Goal: Navigation & Orientation: Find specific page/section

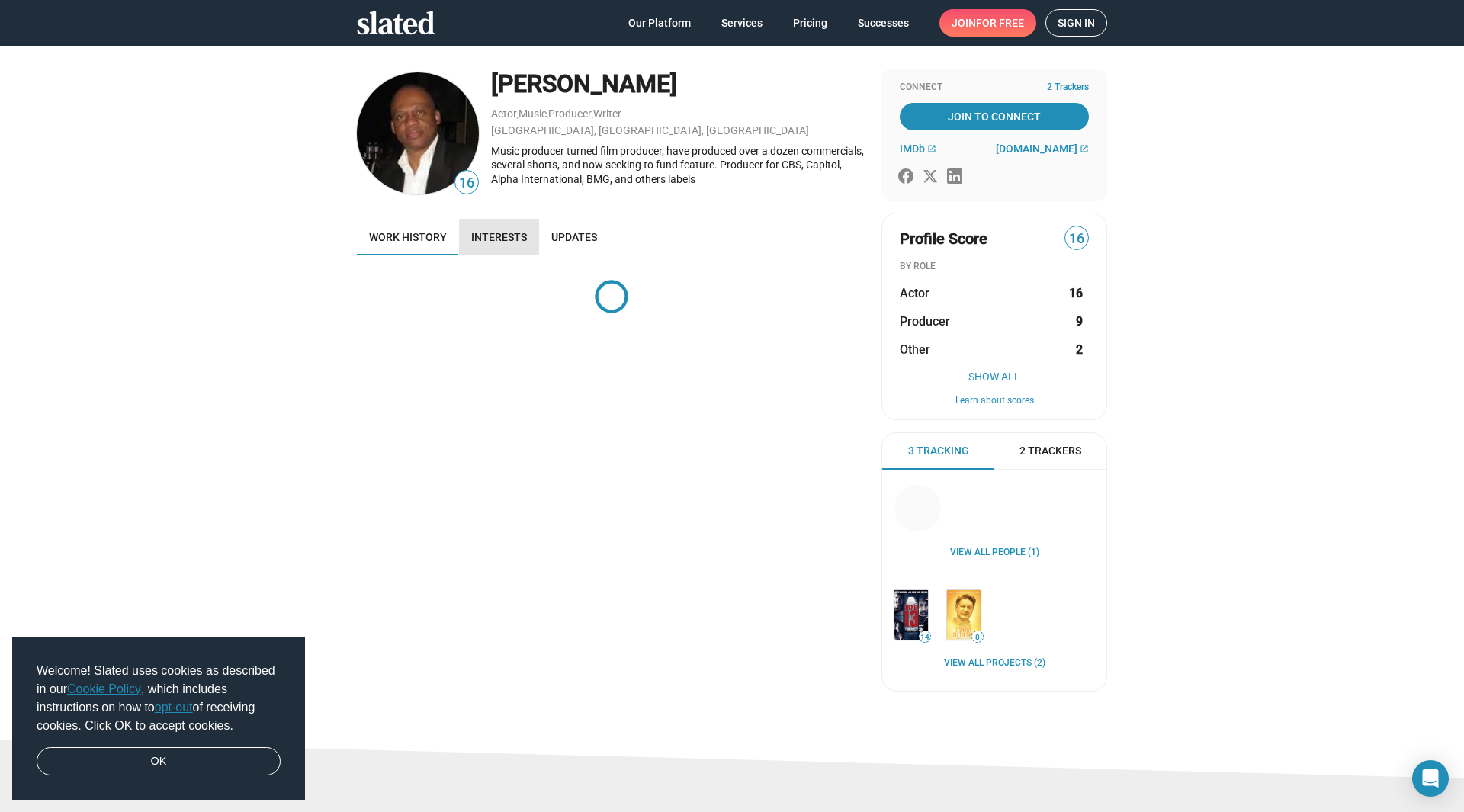
click at [504, 237] on span "Interests" at bounding box center [499, 237] width 56 height 12
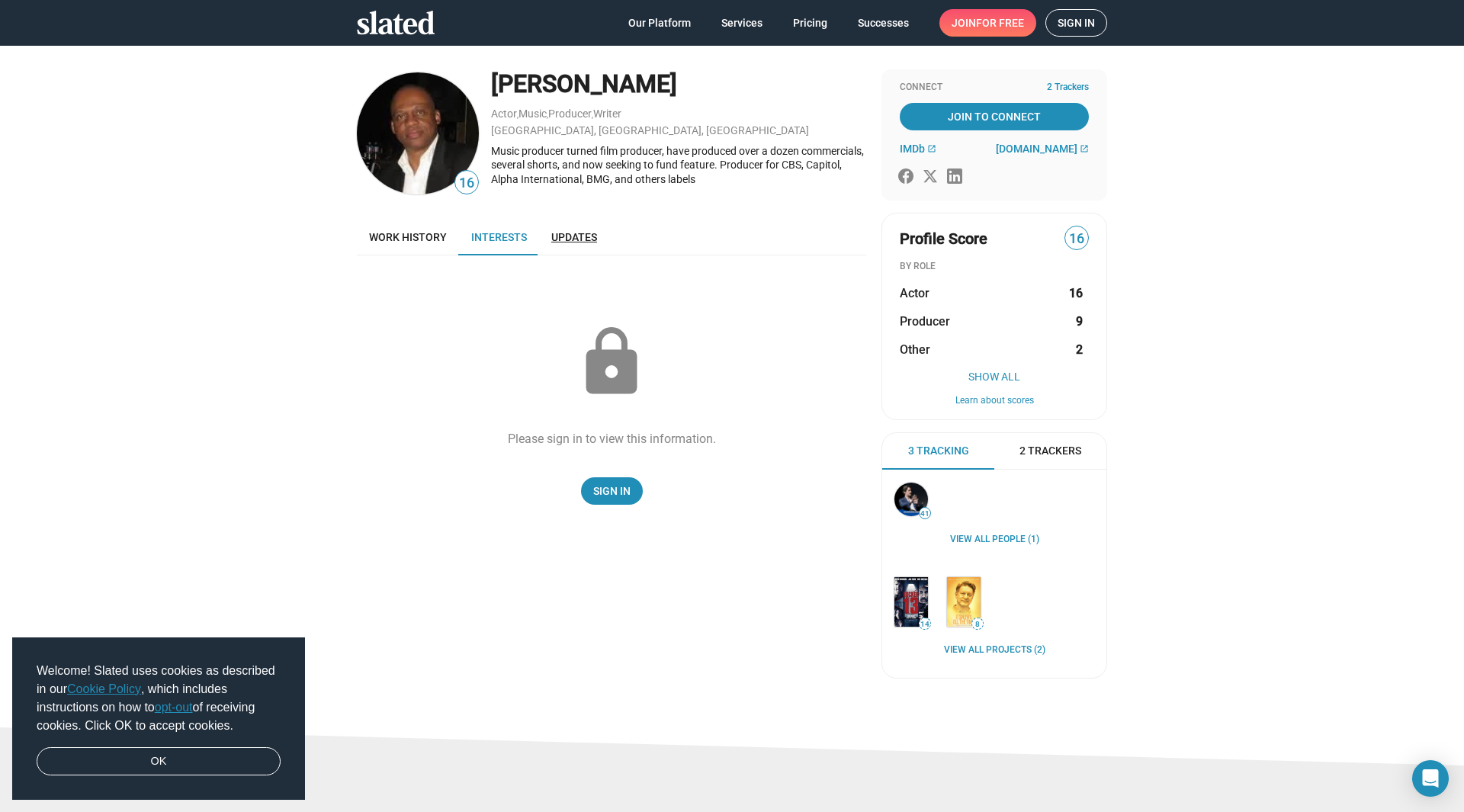
click at [578, 233] on span "Updates" at bounding box center [574, 237] width 46 height 12
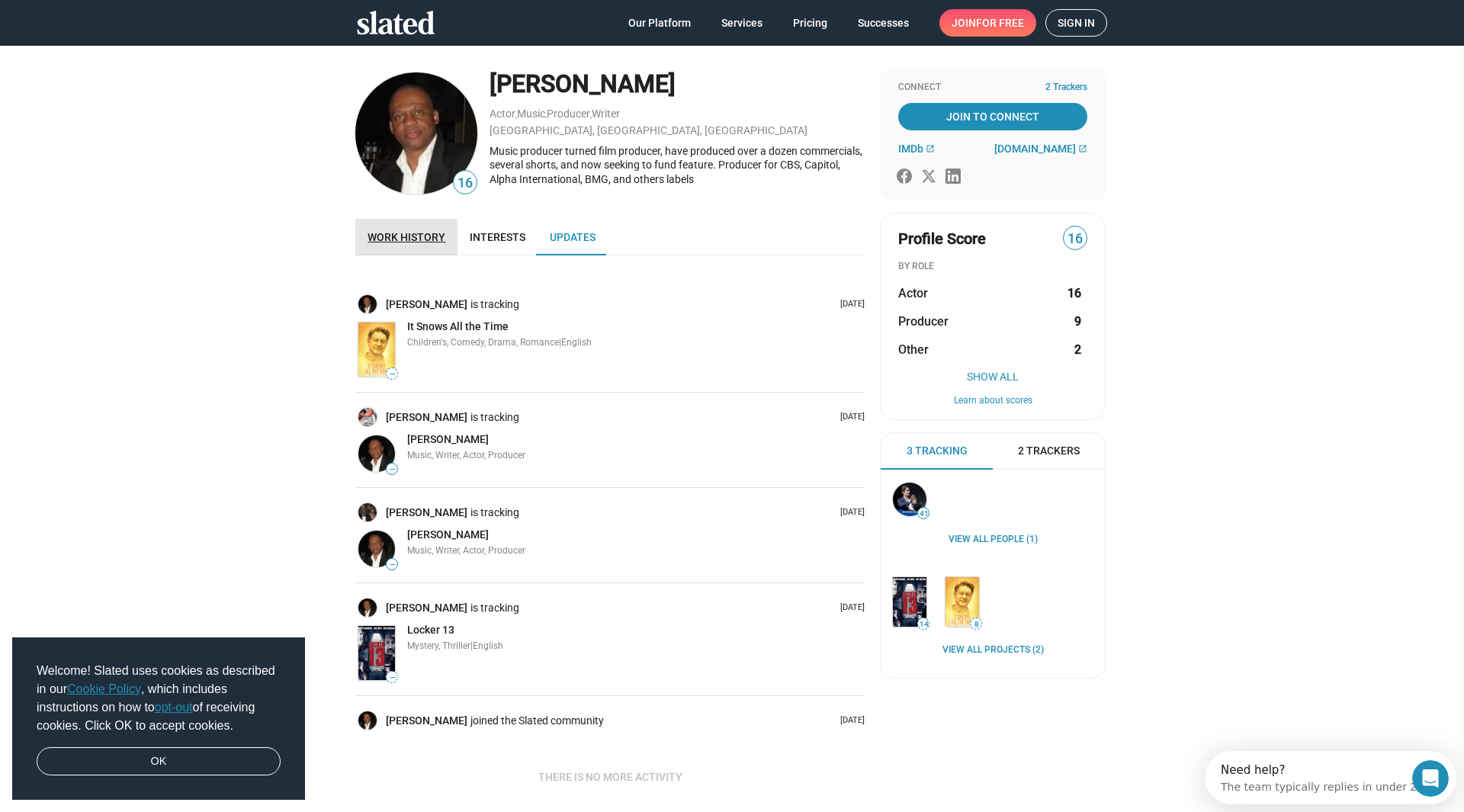
click at [399, 230] on link "Work history" at bounding box center [406, 237] width 102 height 36
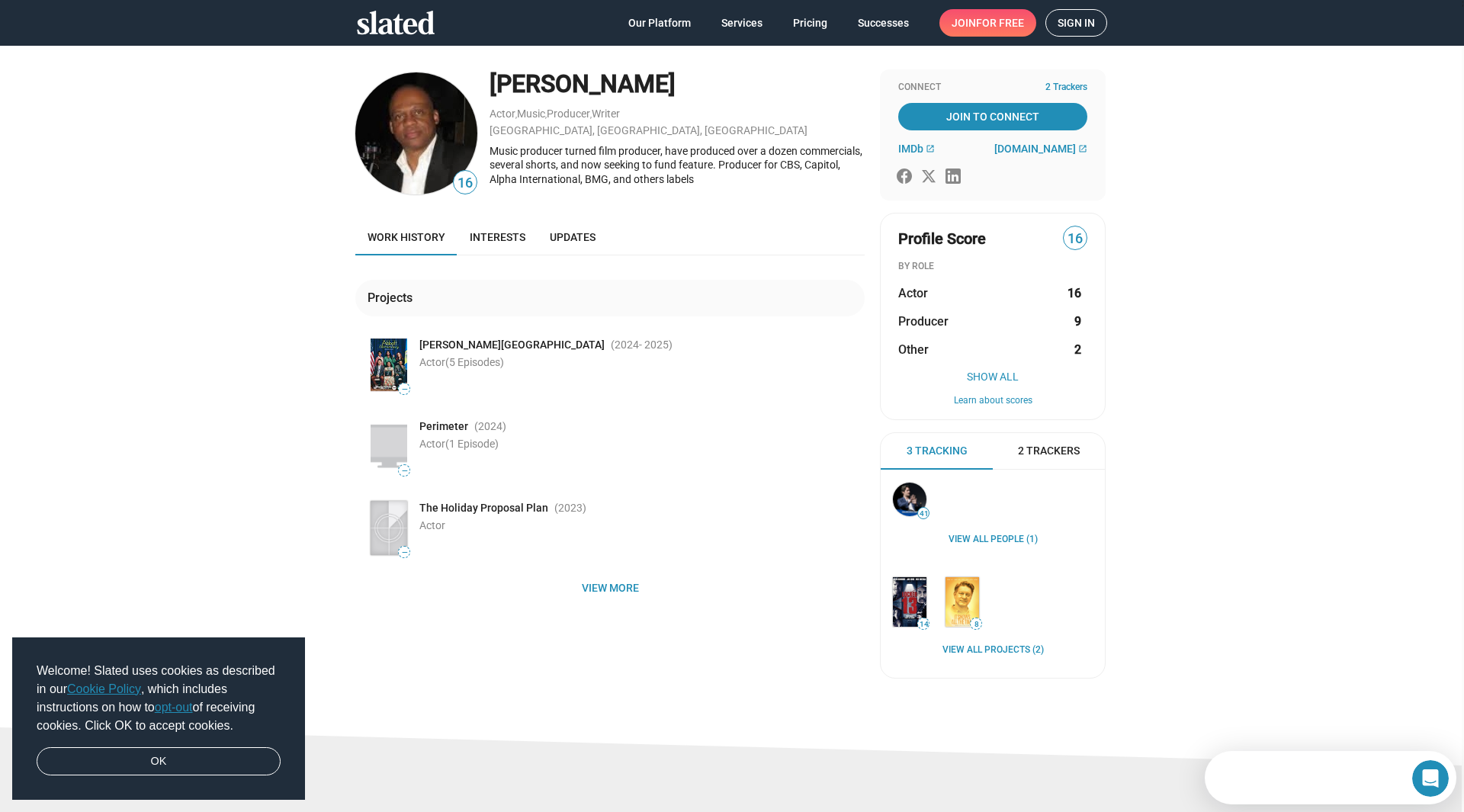
click at [945, 176] on icon at bounding box center [953, 176] width 15 height 15
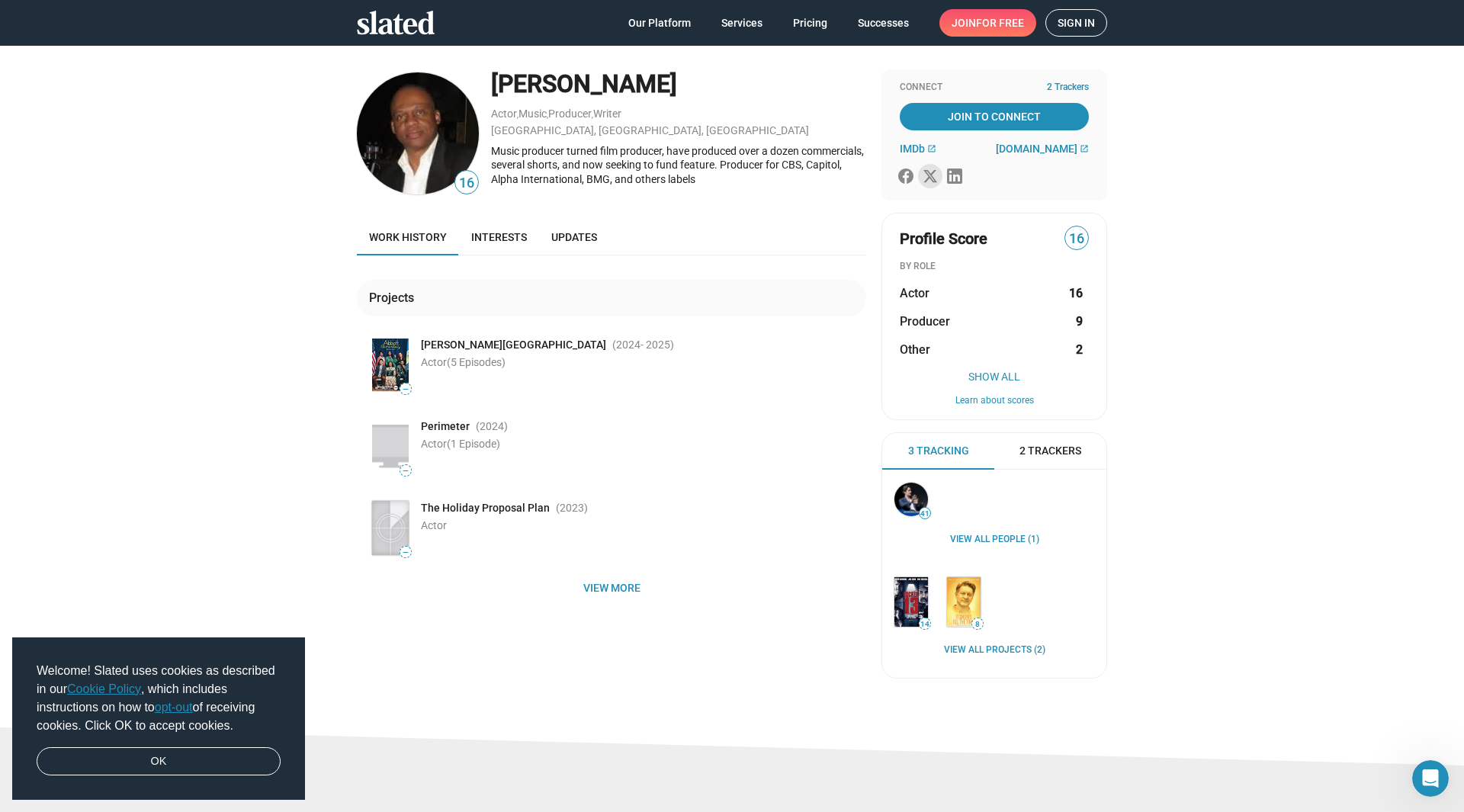
click at [923, 173] on icon at bounding box center [930, 176] width 13 height 12
click at [899, 173] on icon at bounding box center [906, 176] width 15 height 15
